Goal: Check status: Check status

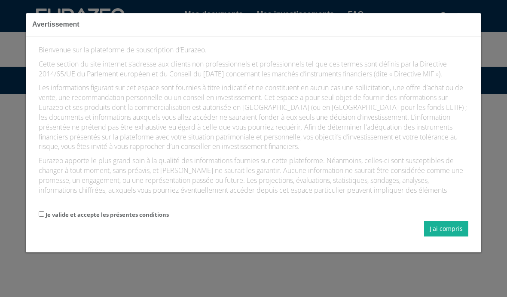
click at [44, 217] on input "Je valide et accepte les présentes conditions" at bounding box center [42, 214] width 6 height 6
checkbox input "true"
click at [457, 237] on button "J'ai compris" at bounding box center [446, 228] width 44 height 15
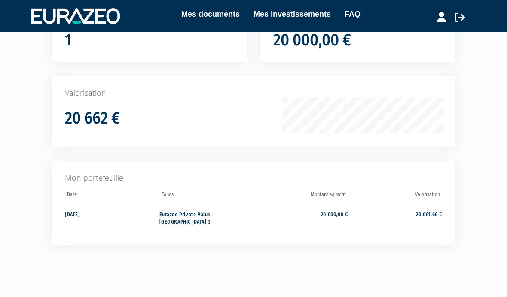
scroll to position [93, 0]
click at [412, 214] on td "20 661,66 €" at bounding box center [395, 218] width 95 height 29
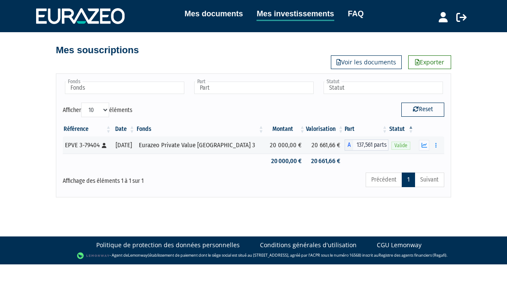
click at [320, 136] on th "Valorisation" at bounding box center [325, 129] width 39 height 15
click at [317, 146] on td "20 661,66 €" at bounding box center [325, 145] width 39 height 17
click at [239, 153] on td "Eurazeo Private Value Europe 3" at bounding box center [200, 145] width 129 height 17
click at [231, 142] on div "Eurazeo Private Value Europe 3" at bounding box center [200, 145] width 123 height 9
click at [227, 148] on div "Eurazeo Private Value Europe 3" at bounding box center [200, 145] width 123 height 9
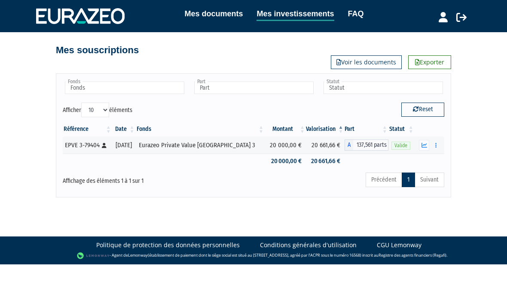
click at [231, 142] on div "Eurazeo Private Value Europe 3" at bounding box center [200, 145] width 123 height 9
click at [438, 177] on link "Suivant" at bounding box center [430, 180] width 30 height 15
click at [429, 148] on button "button" at bounding box center [424, 145] width 10 height 11
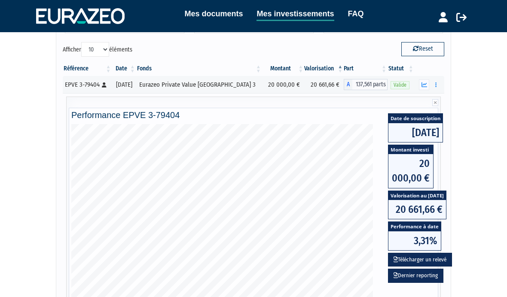
scroll to position [69, 0]
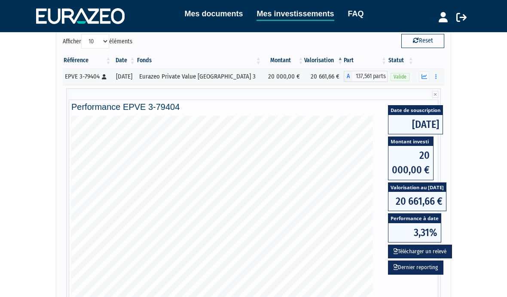
click at [435, 75] on button "button" at bounding box center [436, 76] width 10 height 11
click at [478, 86] on div "Mes documents Mes investissements FAQ Déconnexion Mes documents Mes investissem…" at bounding box center [253, 165] width 507 height 469
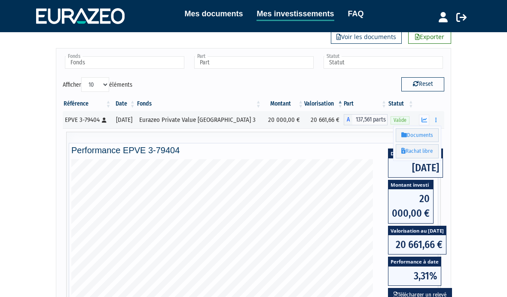
scroll to position [30, 0]
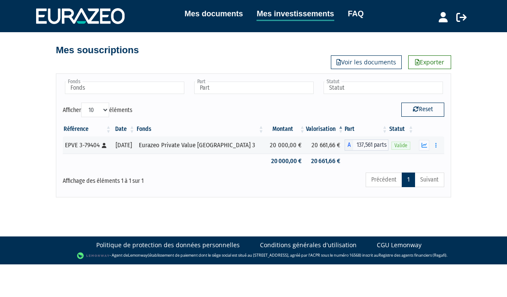
click at [428, 143] on button "button" at bounding box center [424, 145] width 10 height 11
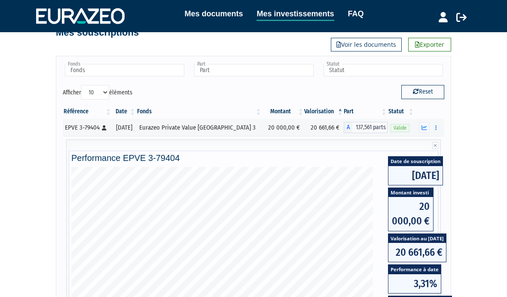
scroll to position [6, 0]
